Goal: Register for event/course

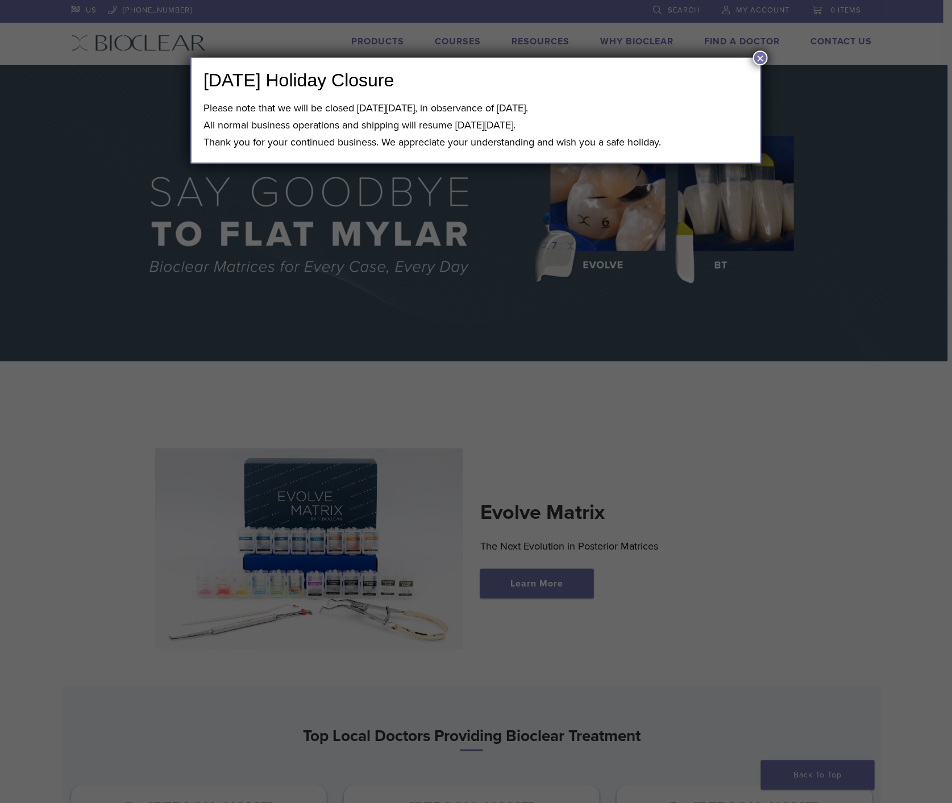
click at [763, 58] on button "×" at bounding box center [760, 58] width 15 height 15
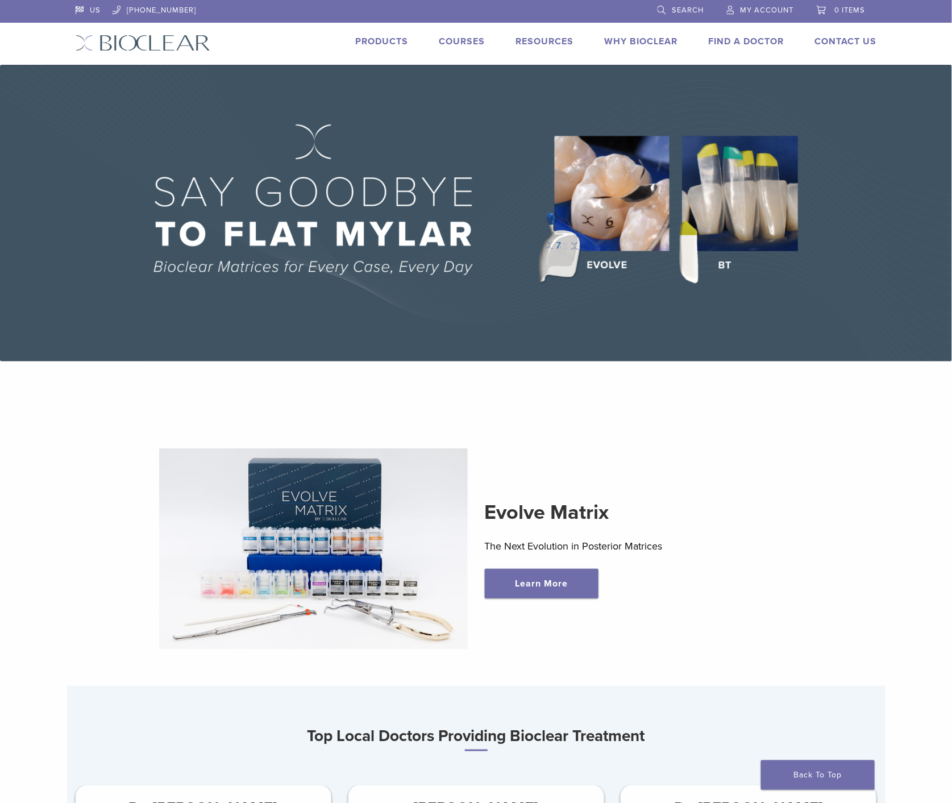
click at [94, 13] on link "US" at bounding box center [89, 8] width 26 height 17
click at [458, 44] on link "Courses" at bounding box center [462, 41] width 46 height 11
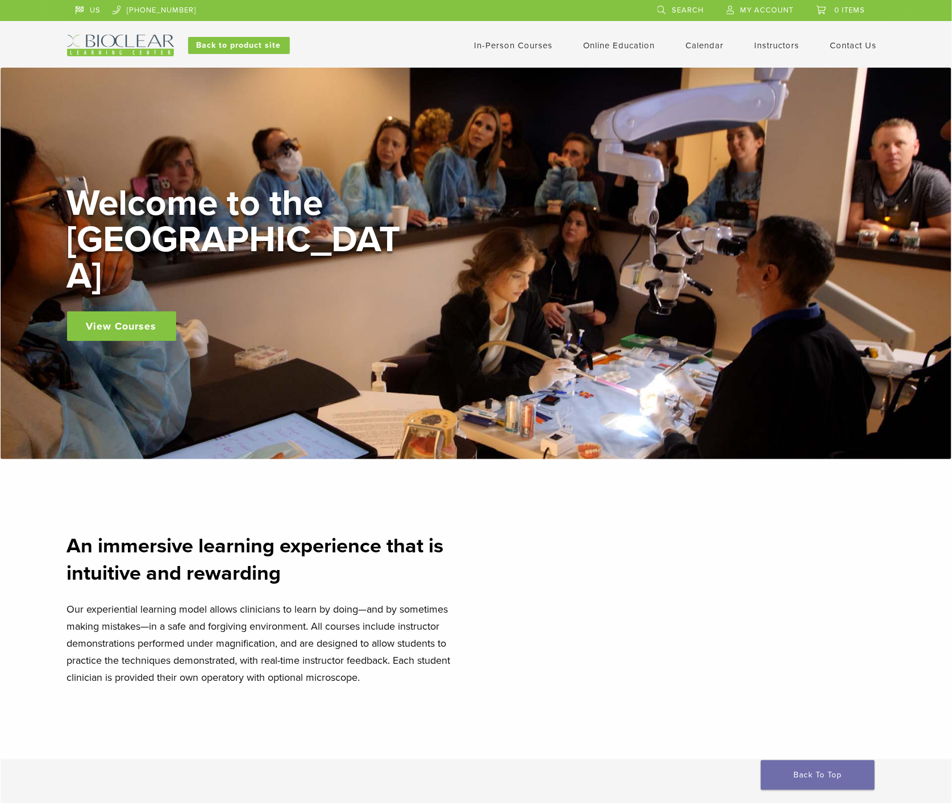
click at [492, 47] on link "In-Person Courses" at bounding box center [514, 45] width 78 height 10
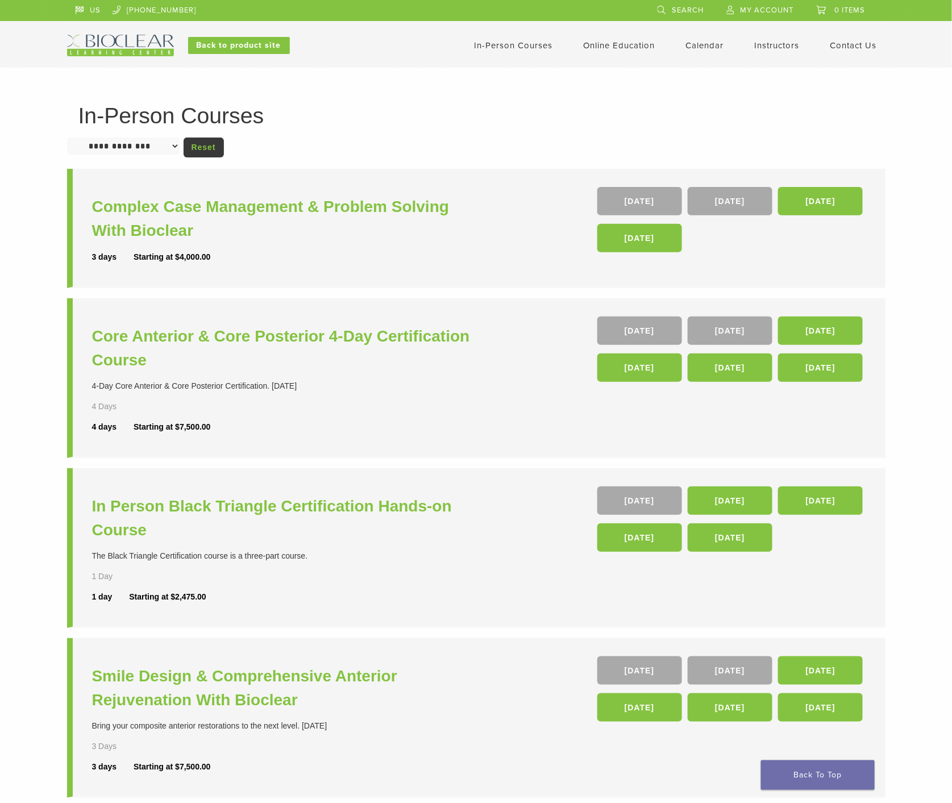
click at [705, 42] on link "Calendar" at bounding box center [705, 45] width 38 height 10
